Goal: Use online tool/utility: Utilize a website feature to perform a specific function

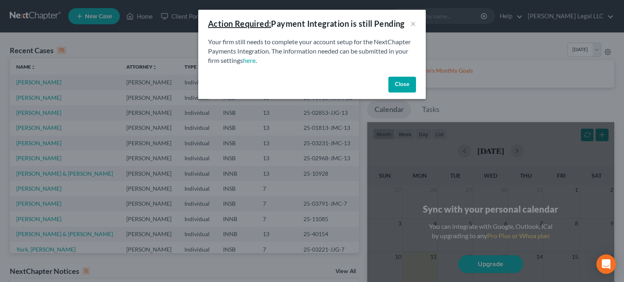
click at [407, 86] on button "Close" at bounding box center [403, 85] width 28 height 16
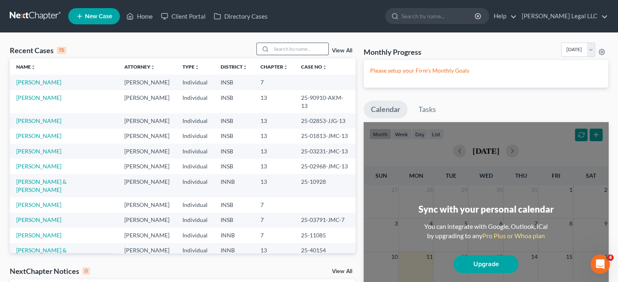
click at [289, 48] on input "search" at bounding box center [299, 49] width 57 height 12
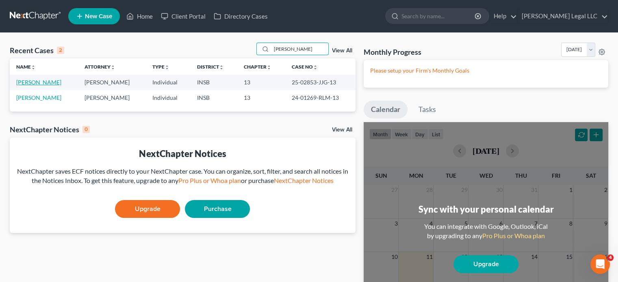
type input "[PERSON_NAME]"
click at [48, 80] on link "[PERSON_NAME]" at bounding box center [38, 82] width 45 height 7
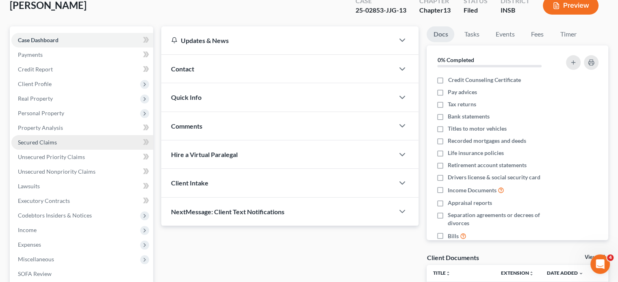
scroll to position [122, 0]
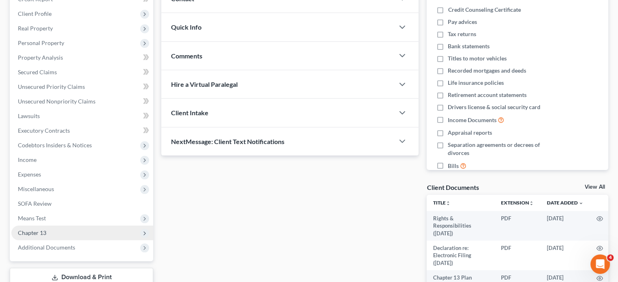
click at [35, 232] on span "Chapter 13" at bounding box center [32, 233] width 28 height 7
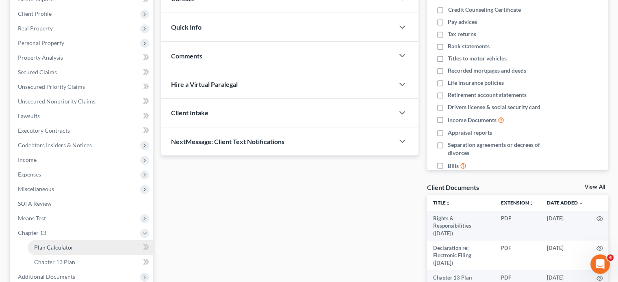
click at [40, 245] on span "Plan Calculator" at bounding box center [53, 247] width 39 height 7
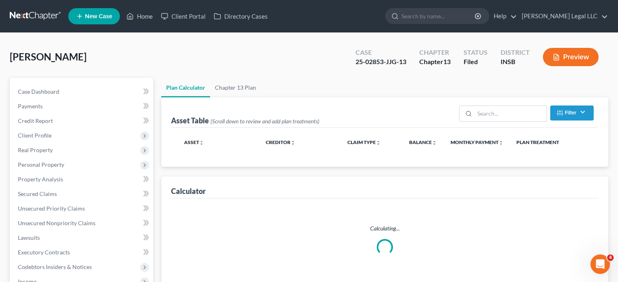
select select "59"
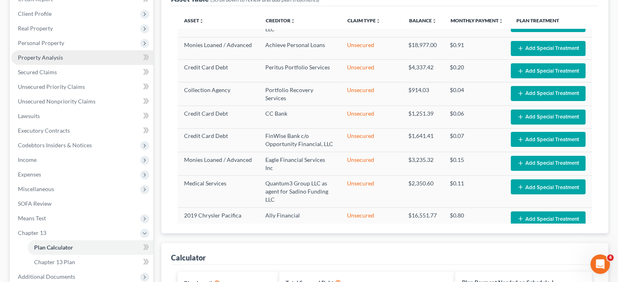
scroll to position [81, 0]
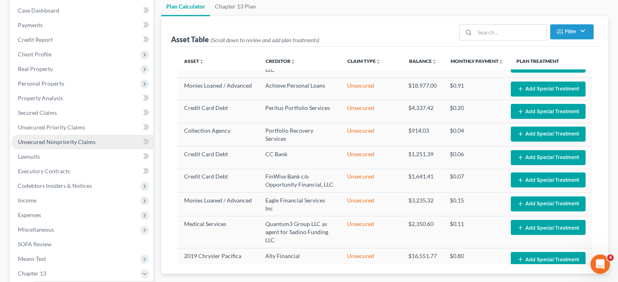
click at [37, 141] on span "Unsecured Nonpriority Claims" at bounding box center [57, 142] width 78 height 7
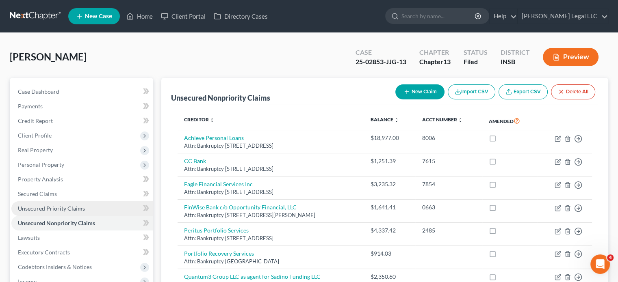
click at [39, 213] on link "Unsecured Priority Claims" at bounding box center [82, 209] width 142 height 15
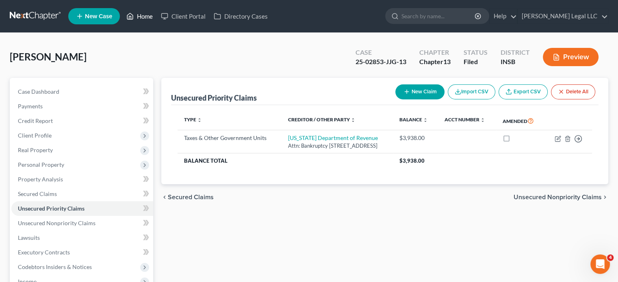
click at [148, 17] on link "Home" at bounding box center [139, 16] width 35 height 15
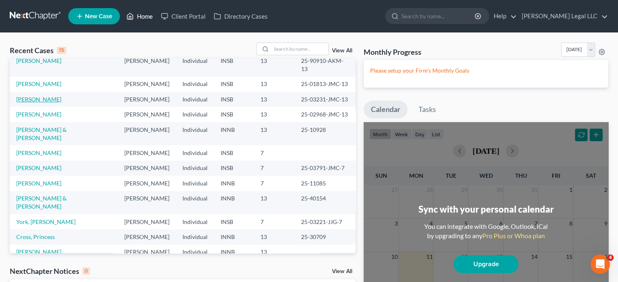
scroll to position [56, 0]
